Goal: Task Accomplishment & Management: Manage account settings

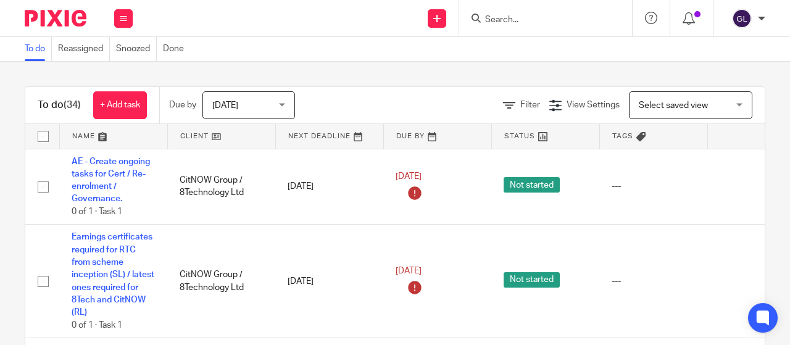
scroll to position [679, 0]
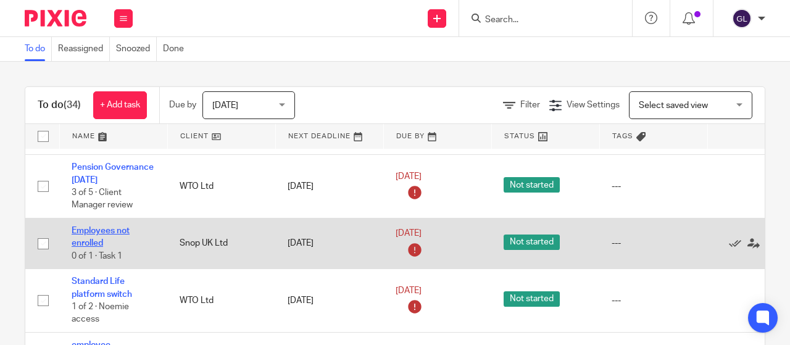
click at [101, 234] on link "Employees not enrolled" at bounding box center [101, 236] width 58 height 21
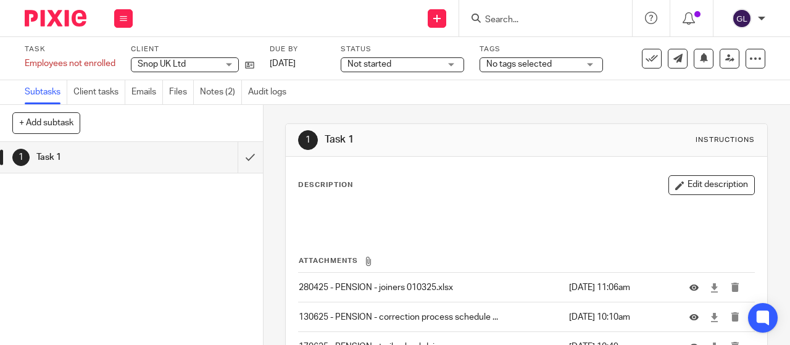
click at [377, 61] on span "Not started" at bounding box center [369, 64] width 44 height 9
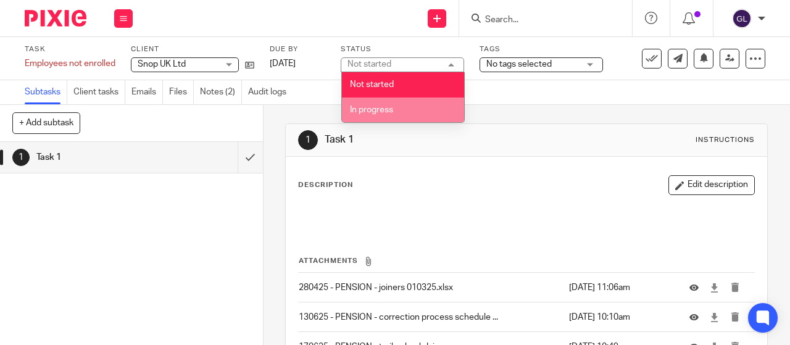
click at [374, 106] on span "In progress" at bounding box center [371, 110] width 43 height 9
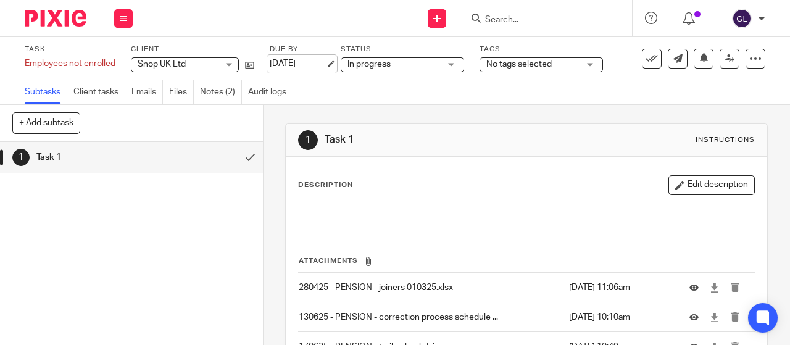
click at [297, 59] on link "12 Sep 2025" at bounding box center [298, 63] width 56 height 13
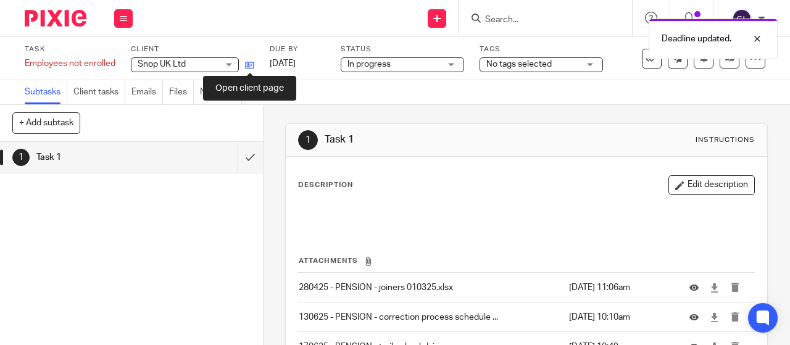
click at [250, 63] on icon at bounding box center [249, 64] width 9 height 9
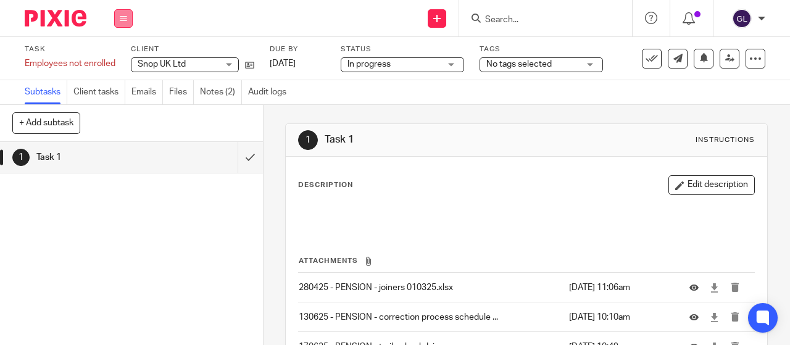
click at [127, 15] on button at bounding box center [123, 18] width 19 height 19
click at [121, 60] on link "Work" at bounding box center [118, 57] width 22 height 9
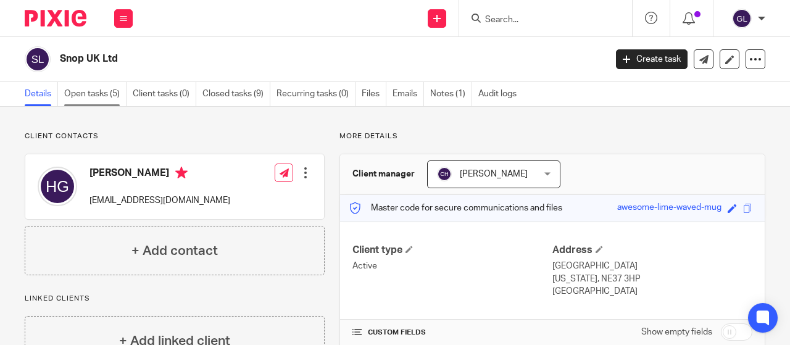
click at [93, 92] on link "Open tasks (5)" at bounding box center [95, 94] width 62 height 24
